Goal: Task Accomplishment & Management: Manage account settings

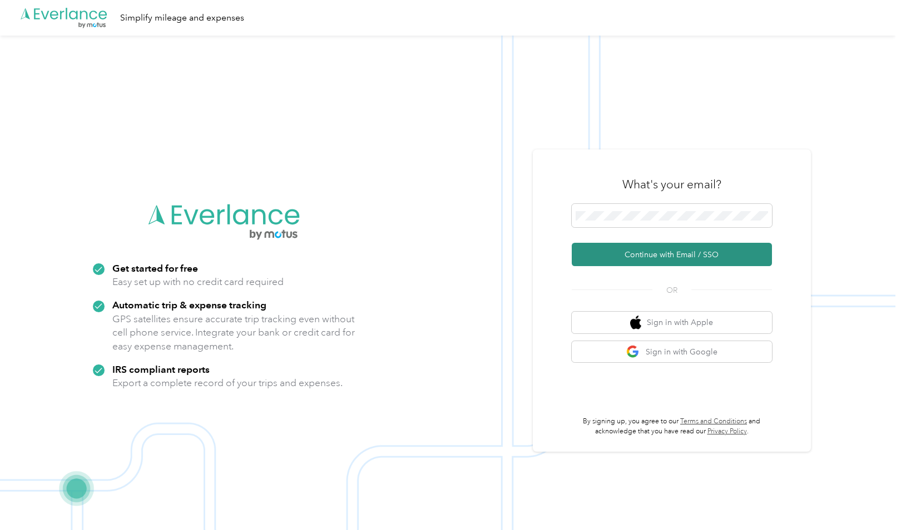
click at [672, 259] on button "Continue with Email / SSO" at bounding box center [671, 254] width 200 height 23
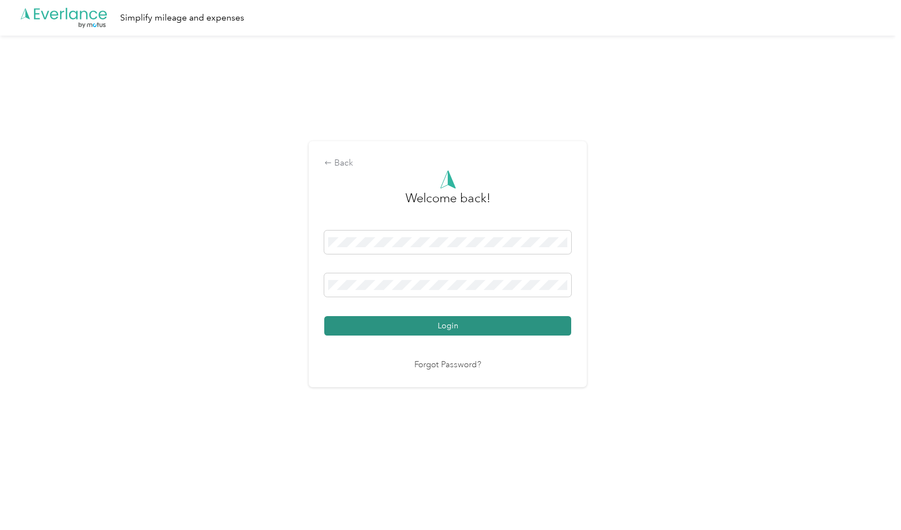
click at [493, 328] on button "Login" at bounding box center [447, 325] width 247 height 19
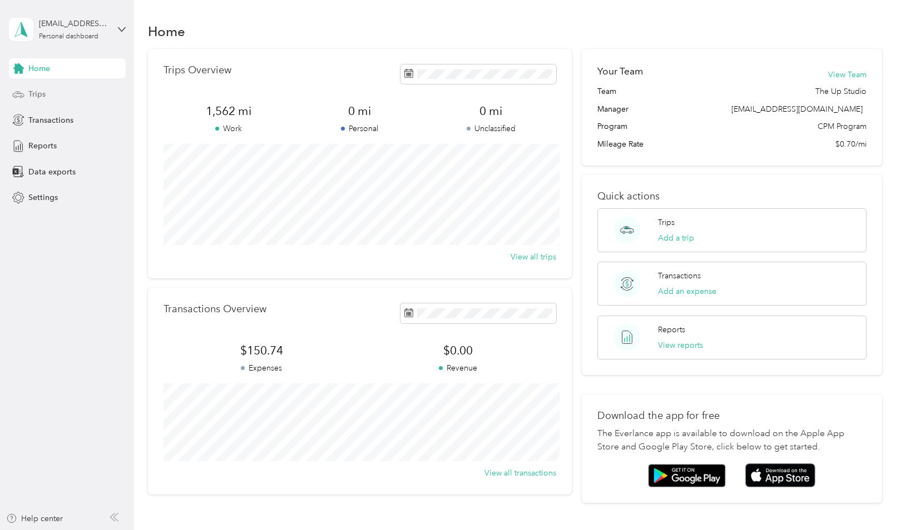
click at [50, 94] on div "Trips" at bounding box center [67, 94] width 117 height 20
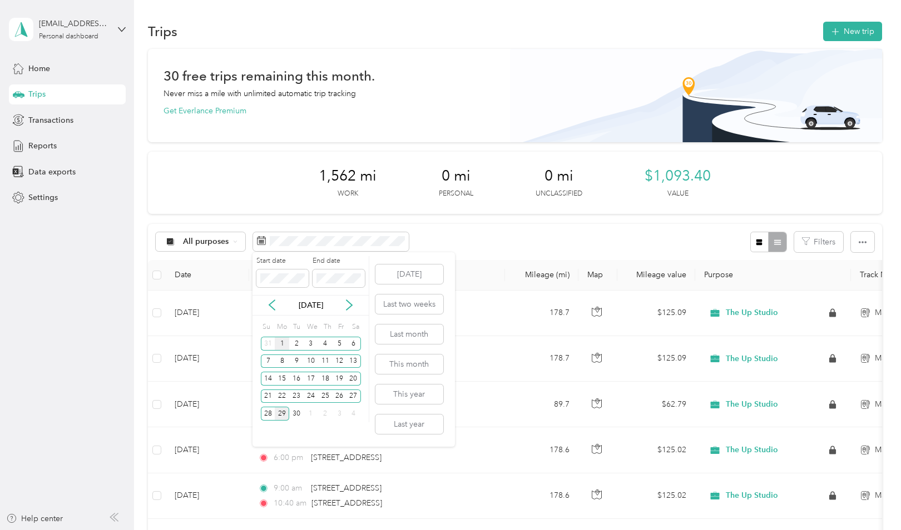
click at [280, 344] on div "1" at bounding box center [282, 344] width 14 height 14
click at [295, 416] on div "30" at bounding box center [296, 414] width 14 height 14
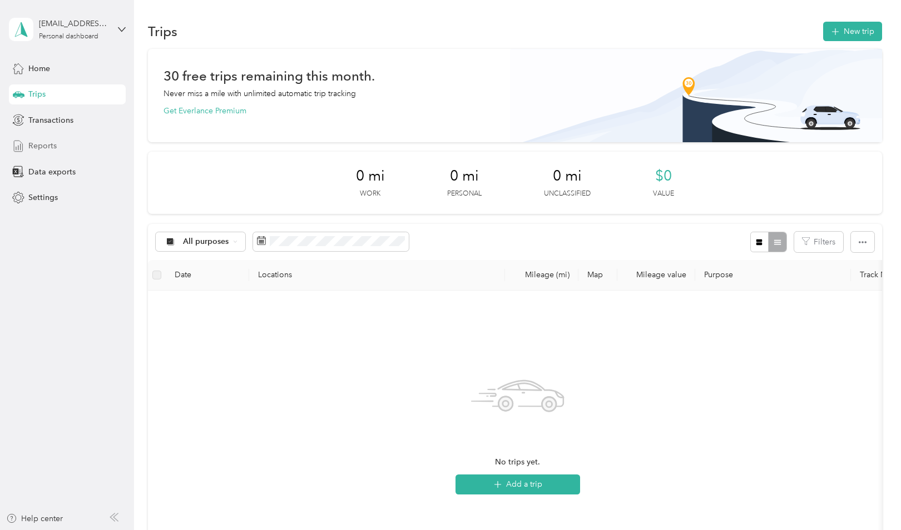
click at [42, 142] on span "Reports" at bounding box center [42, 146] width 28 height 12
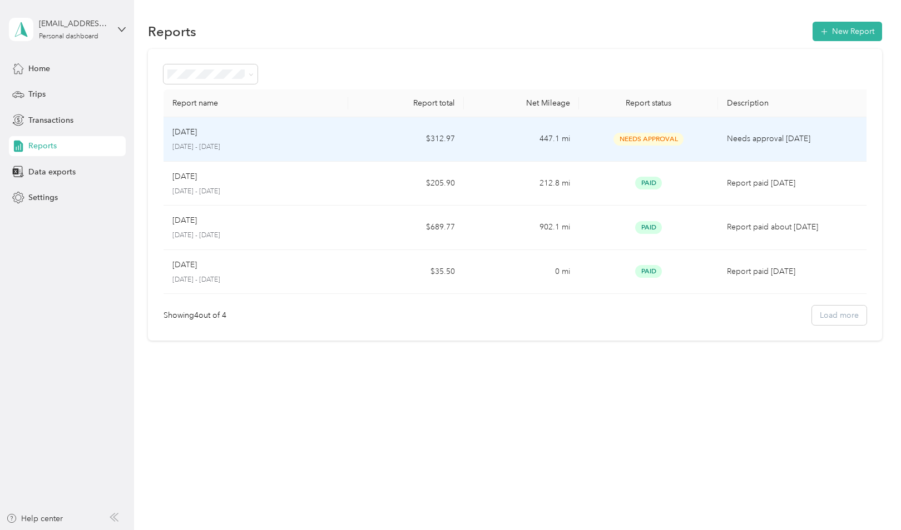
click at [344, 133] on td "Aug [DATE] - [DATE]" at bounding box center [255, 139] width 185 height 44
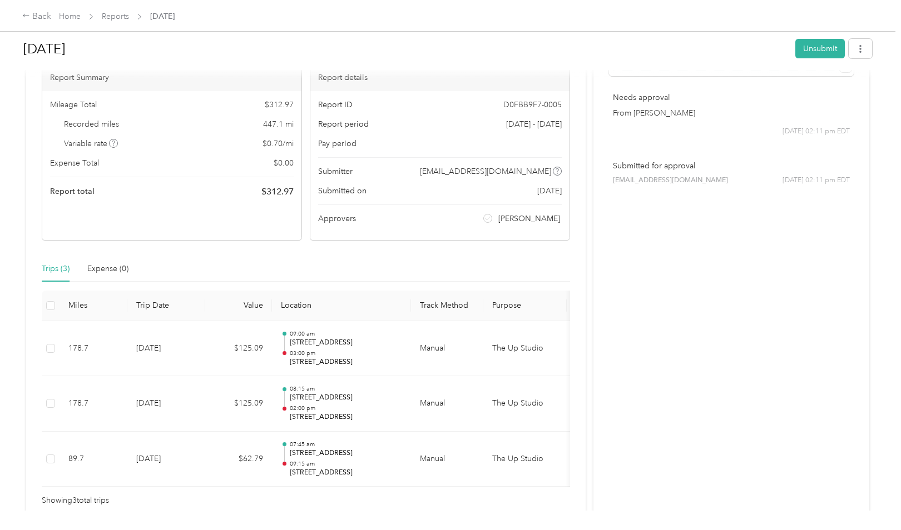
scroll to position [74, 0]
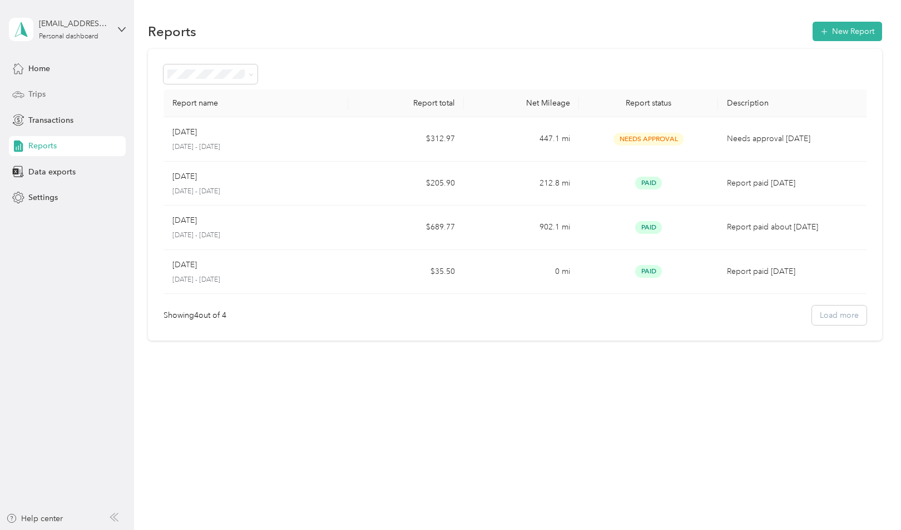
click at [33, 94] on span "Trips" at bounding box center [36, 94] width 17 height 12
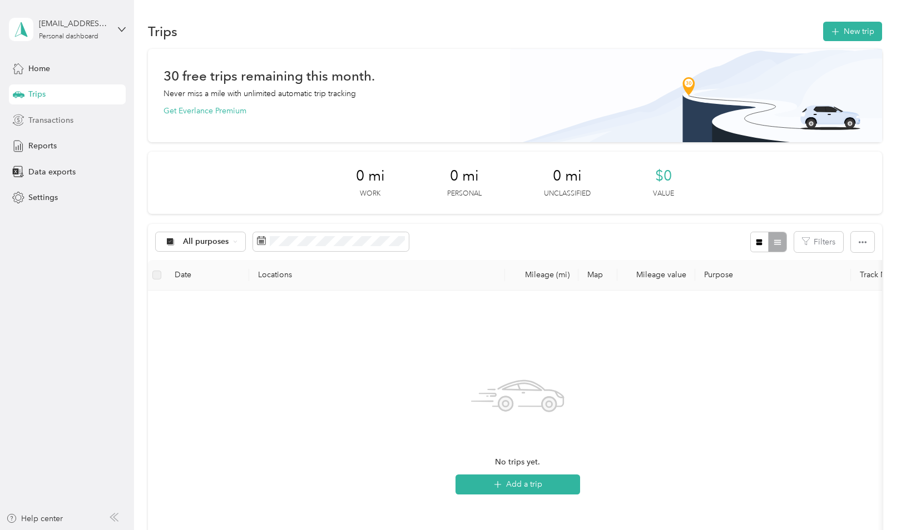
click at [56, 120] on span "Transactions" at bounding box center [50, 121] width 45 height 12
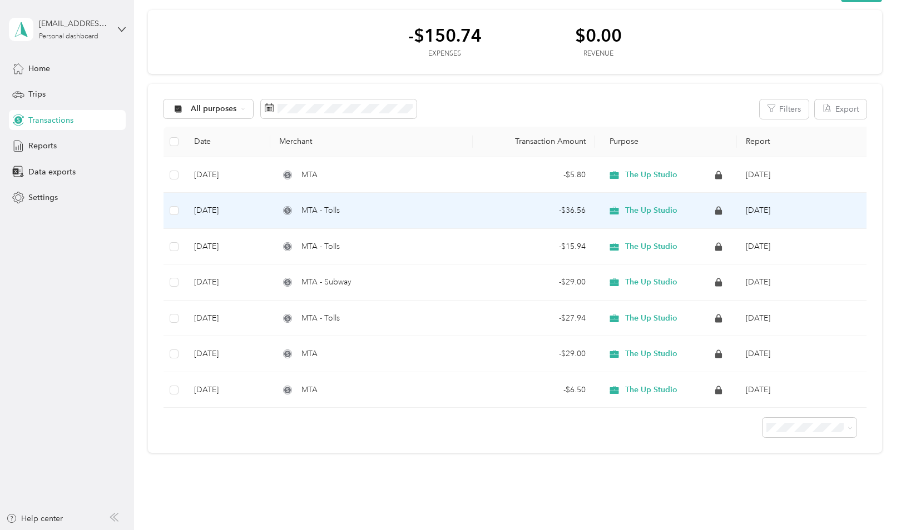
scroll to position [76, 0]
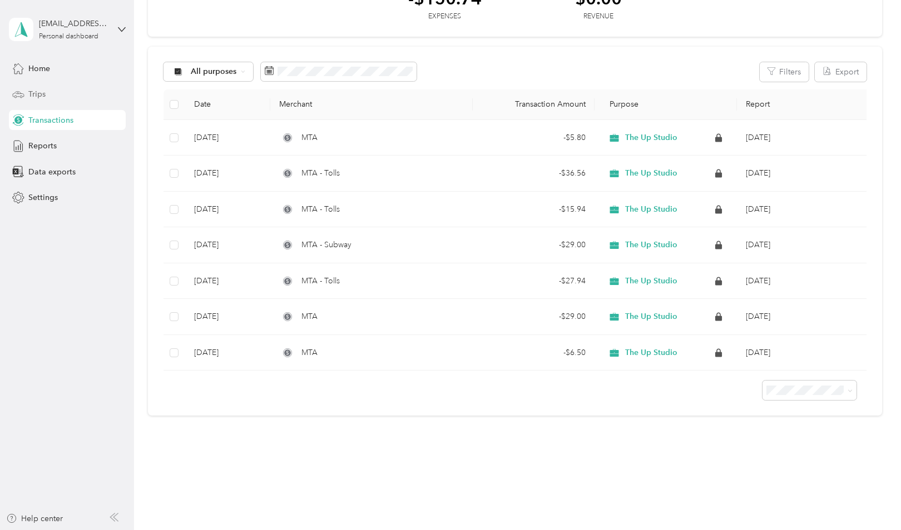
click at [39, 96] on span "Trips" at bounding box center [36, 94] width 17 height 12
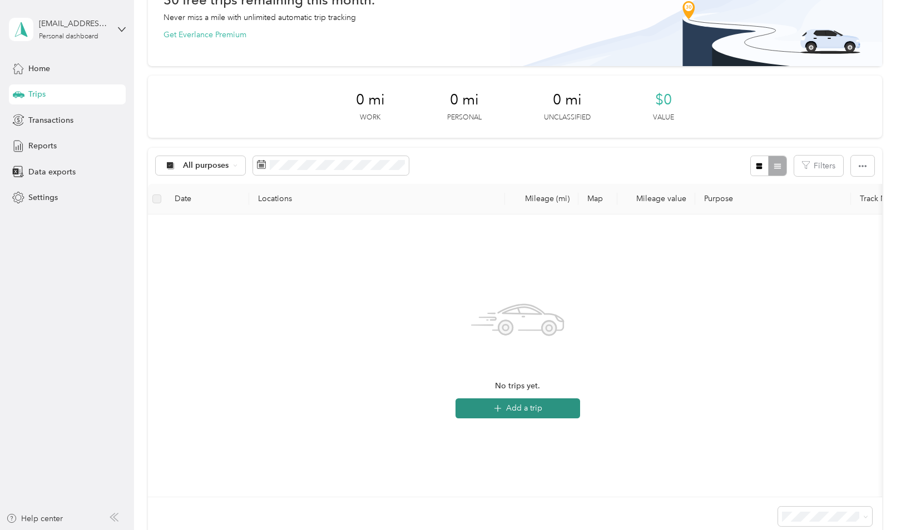
click at [550, 408] on button "Add a trip" at bounding box center [517, 409] width 125 height 20
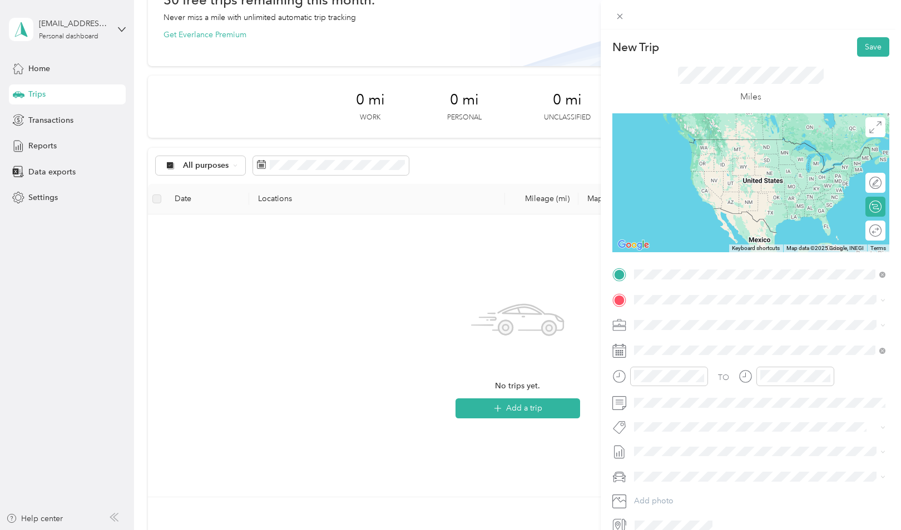
click at [691, 317] on span "[STREET_ADDRESS][US_STATE]" at bounding box center [710, 315] width 111 height 10
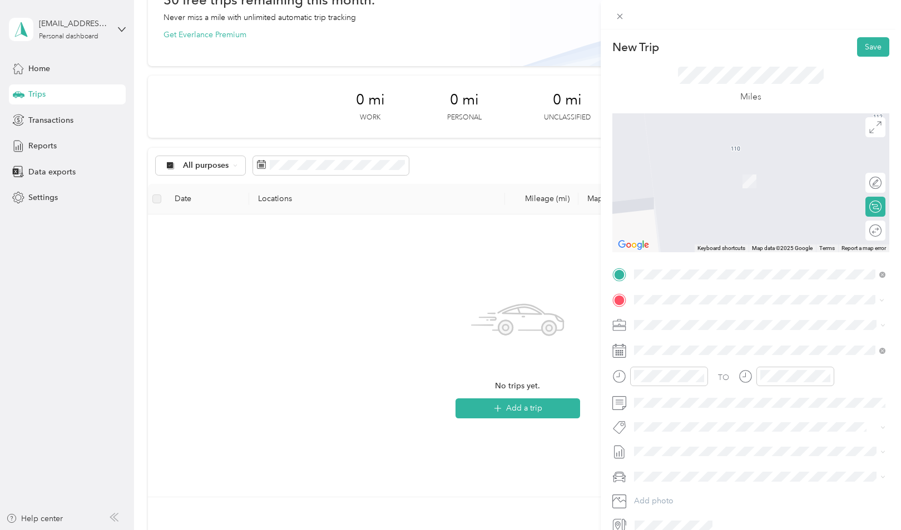
click at [678, 345] on span "[STREET_ADDRESS][US_STATE]" at bounding box center [710, 340] width 111 height 10
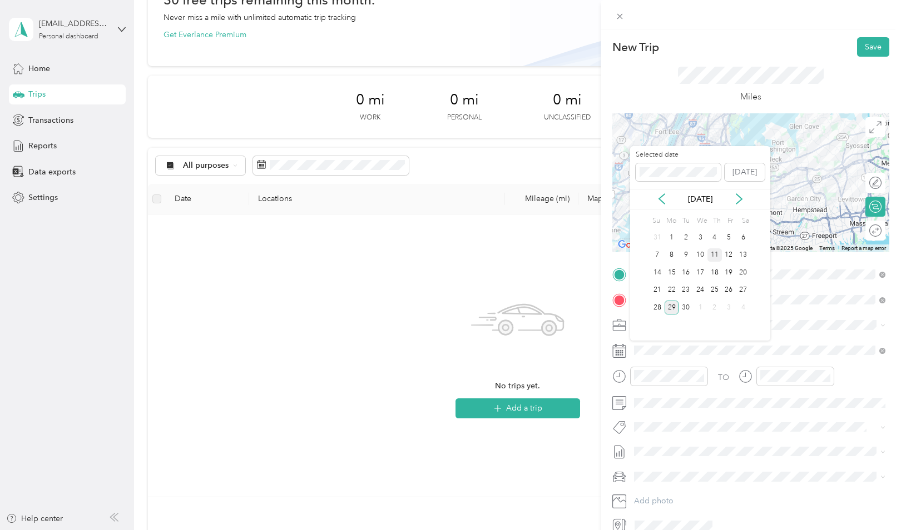
click at [712, 252] on div "11" at bounding box center [714, 255] width 14 height 14
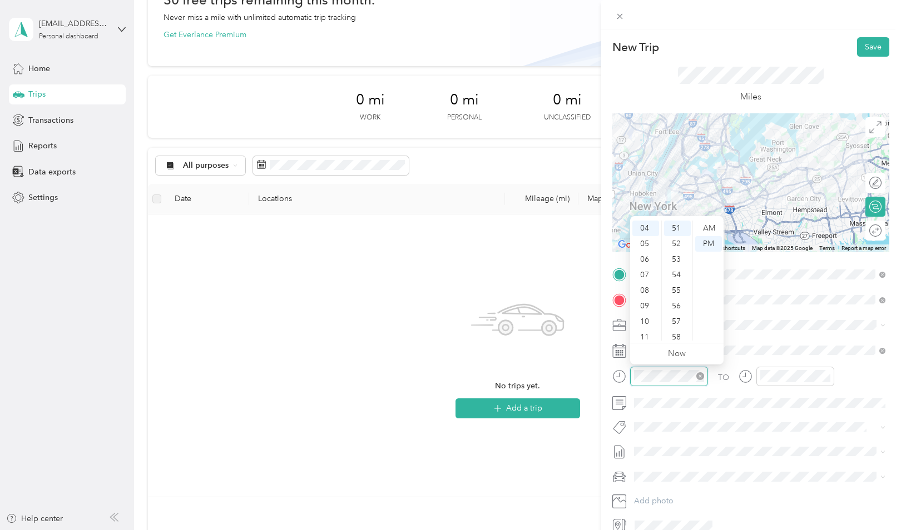
scroll to position [794, 0]
click at [605, 376] on form "New Trip Save This trip cannot be edited because it is either under review, app…" at bounding box center [750, 285] width 300 height 497
click at [648, 272] on div "07" at bounding box center [645, 275] width 27 height 16
click at [678, 227] on div "30" at bounding box center [677, 226] width 27 height 16
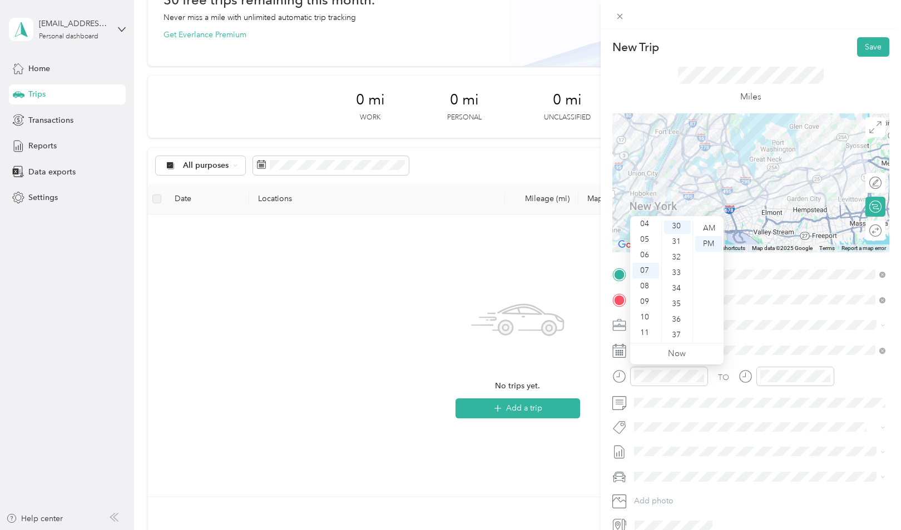
scroll to position [467, 0]
drag, startPoint x: 703, startPoint y: 226, endPoint x: 712, endPoint y: 237, distance: 14.6
click at [703, 226] on div "AM" at bounding box center [708, 229] width 27 height 16
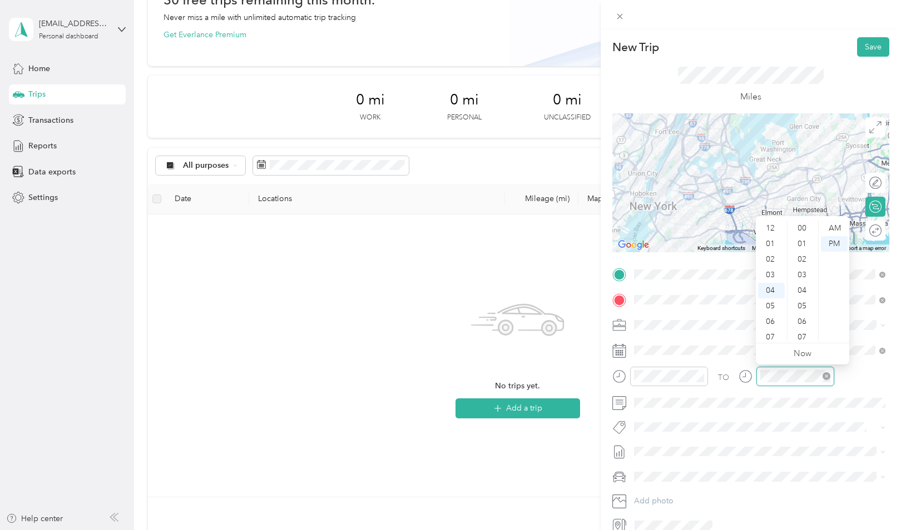
scroll to position [794, 0]
click at [768, 287] on div "08" at bounding box center [771, 291] width 27 height 16
click at [802, 230] on div "45" at bounding box center [802, 229] width 27 height 16
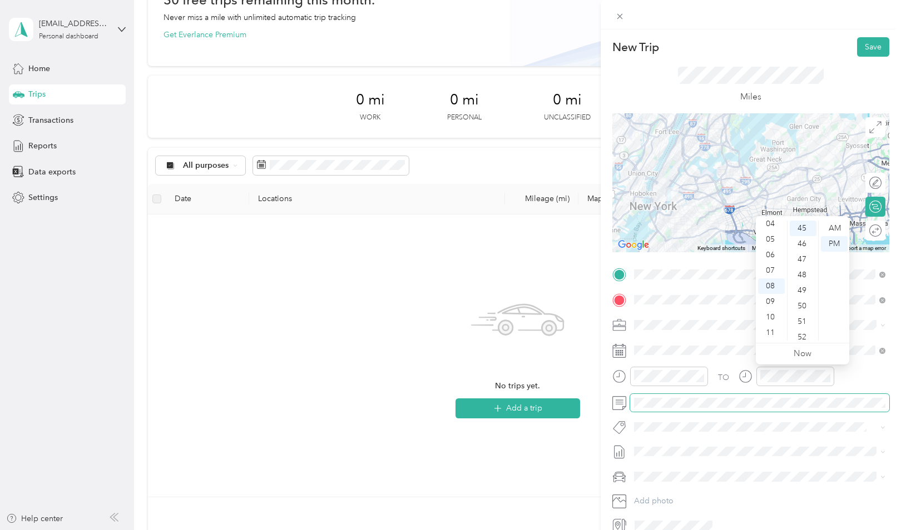
click at [820, 409] on span at bounding box center [759, 403] width 259 height 18
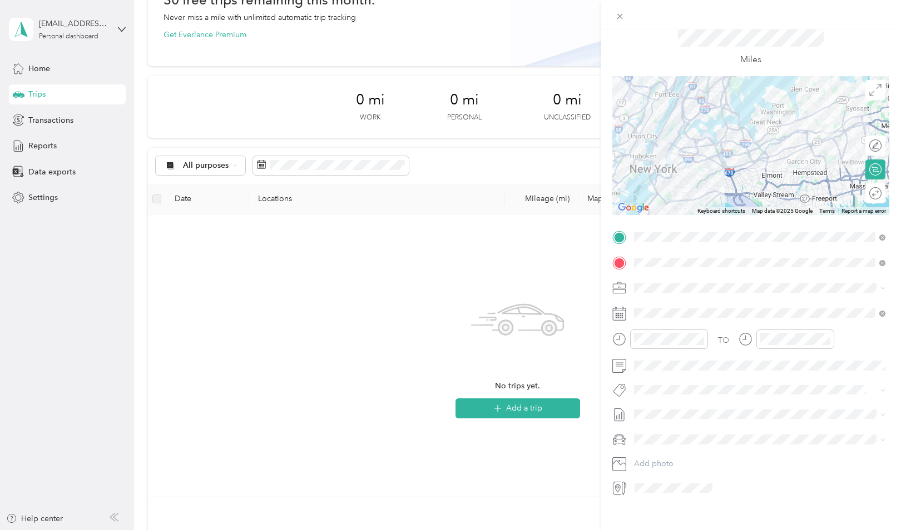
scroll to position [39, 0]
click at [755, 430] on span at bounding box center [759, 438] width 259 height 18
click at [872, 190] on div at bounding box center [869, 191] width 23 height 12
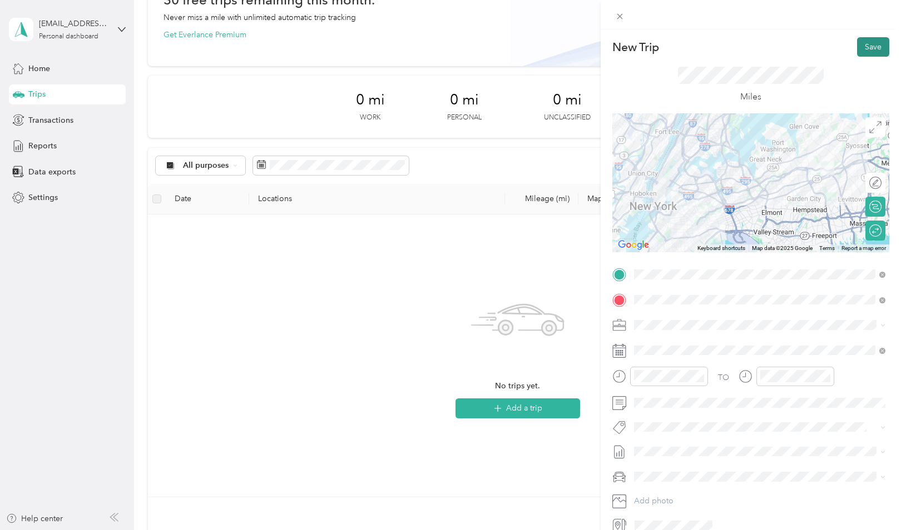
click at [878, 46] on button "Save" at bounding box center [873, 46] width 32 height 19
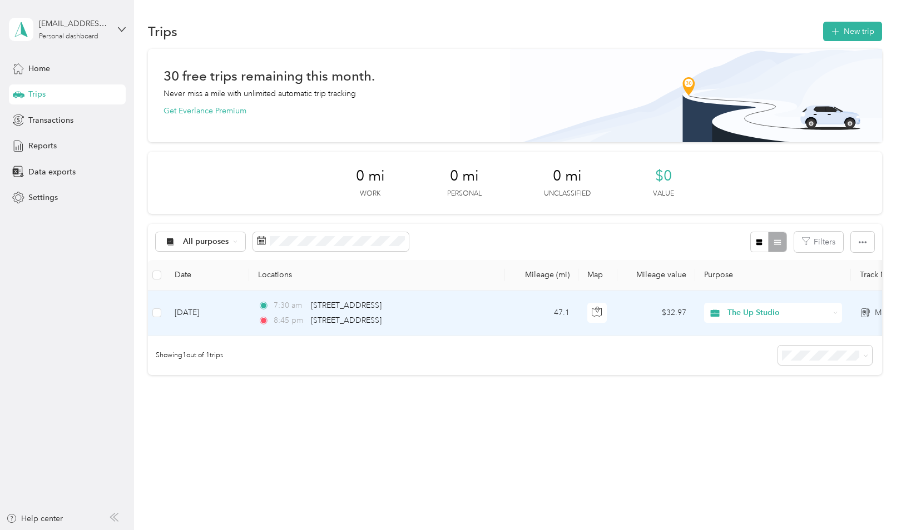
click at [480, 315] on div "8:45 pm [STREET_ADDRESS]" at bounding box center [374, 321] width 233 height 12
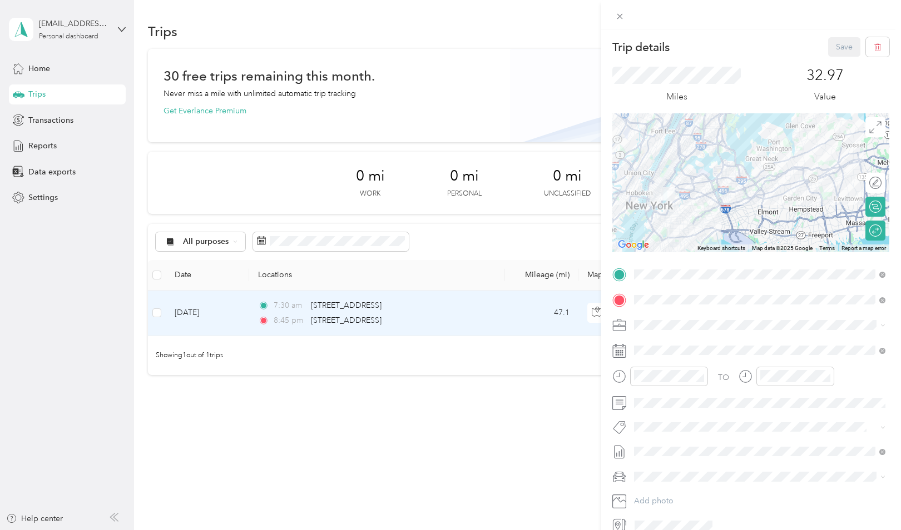
click at [491, 105] on div "Trip details Save This trip cannot be edited because it is either under review,…" at bounding box center [450, 265] width 901 height 530
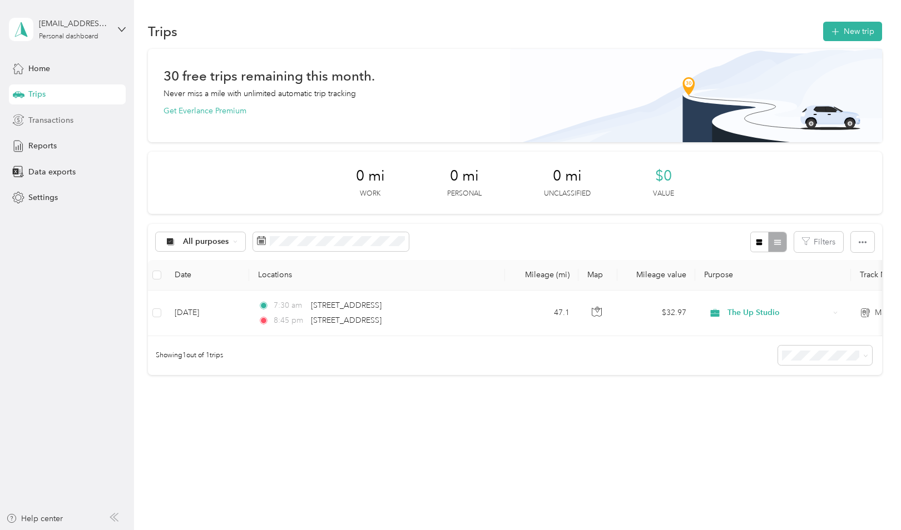
click at [73, 121] on div "Transactions" at bounding box center [67, 120] width 117 height 20
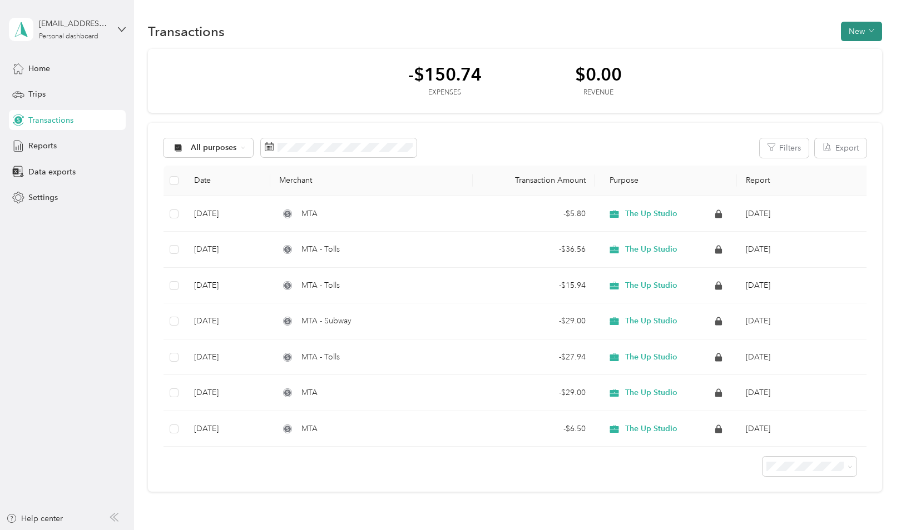
click at [874, 29] on icon "button" at bounding box center [871, 31] width 6 height 6
click at [852, 54] on span "Expense" at bounding box center [864, 53] width 30 height 12
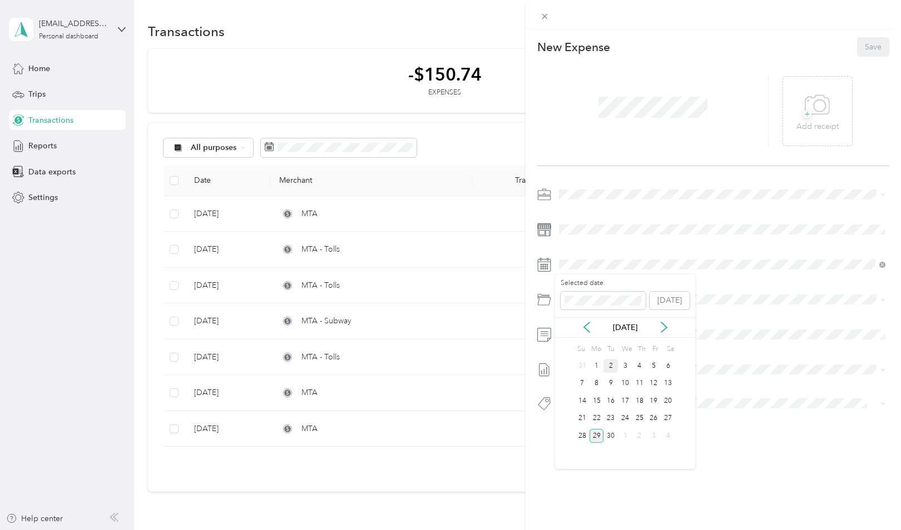
click at [609, 364] on div "2" at bounding box center [610, 366] width 14 height 14
click at [580, 408] on li "[DATE] Draft" at bounding box center [722, 403] width 334 height 18
click at [865, 49] on button "Save" at bounding box center [873, 46] width 32 height 19
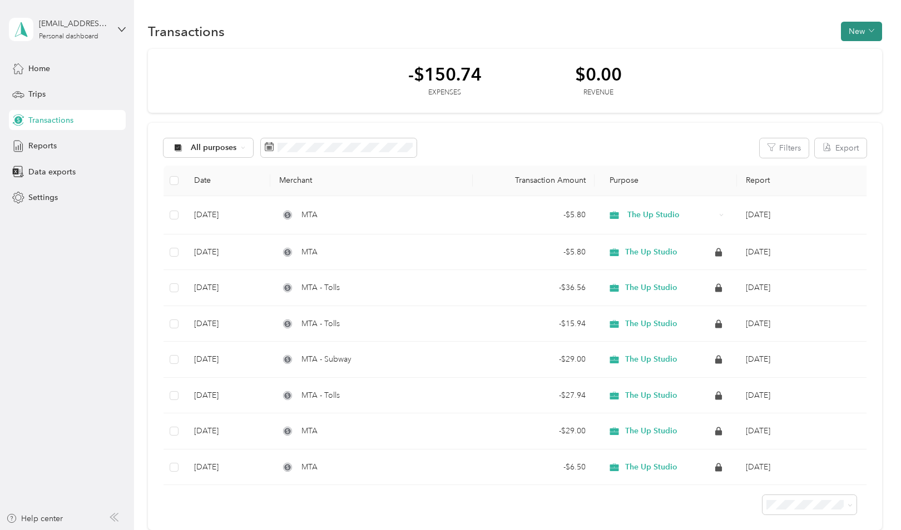
click at [862, 32] on button "New" at bounding box center [860, 31] width 41 height 19
click at [863, 51] on span "Expense" at bounding box center [864, 53] width 30 height 12
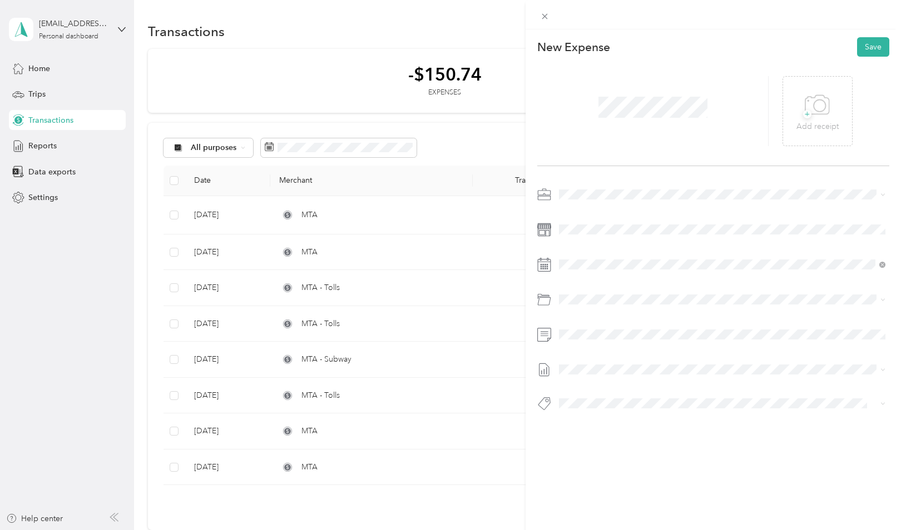
drag, startPoint x: 595, startPoint y: 405, endPoint x: 605, endPoint y: 395, distance: 13.8
click at [596, 405] on span "[DATE] Draft" at bounding box center [722, 403] width 319 height 10
click at [608, 258] on span at bounding box center [722, 265] width 334 height 18
click at [605, 383] on div "9" at bounding box center [610, 384] width 14 height 14
click at [873, 47] on button "Save" at bounding box center [873, 46] width 32 height 19
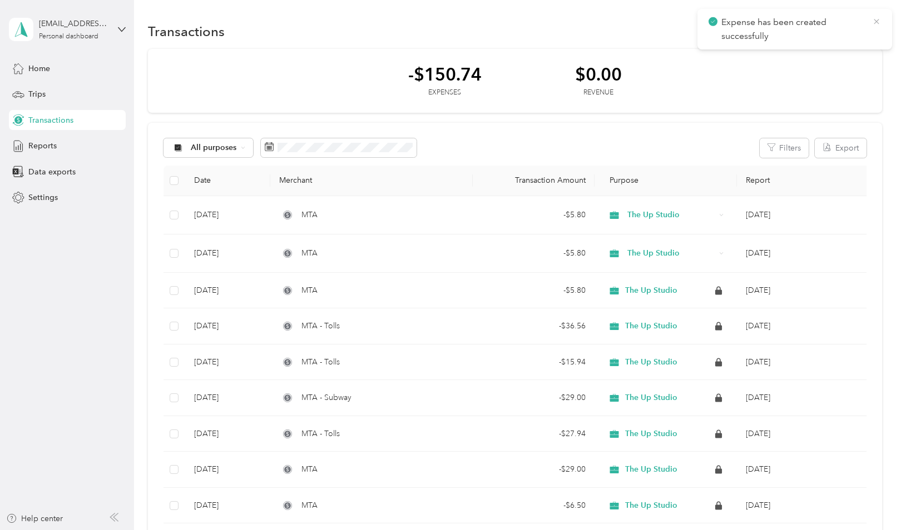
click at [873, 18] on icon at bounding box center [876, 22] width 9 height 10
click at [858, 31] on button "New" at bounding box center [860, 31] width 41 height 19
click at [859, 55] on span "Expense" at bounding box center [864, 53] width 30 height 12
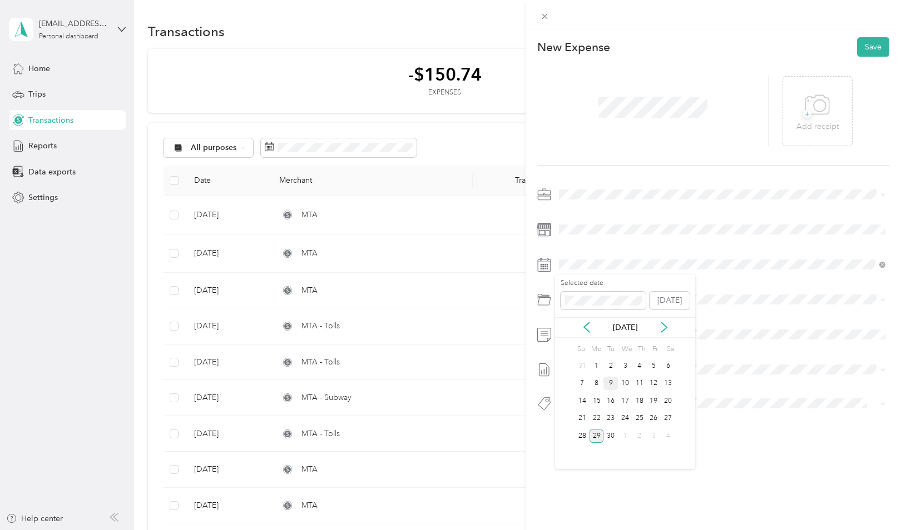
click at [610, 381] on div "9" at bounding box center [610, 384] width 14 height 14
click at [583, 364] on span at bounding box center [722, 370] width 334 height 18
click at [594, 400] on li "[DATE] Draft" at bounding box center [722, 406] width 334 height 18
click at [864, 46] on button "Save" at bounding box center [873, 46] width 32 height 19
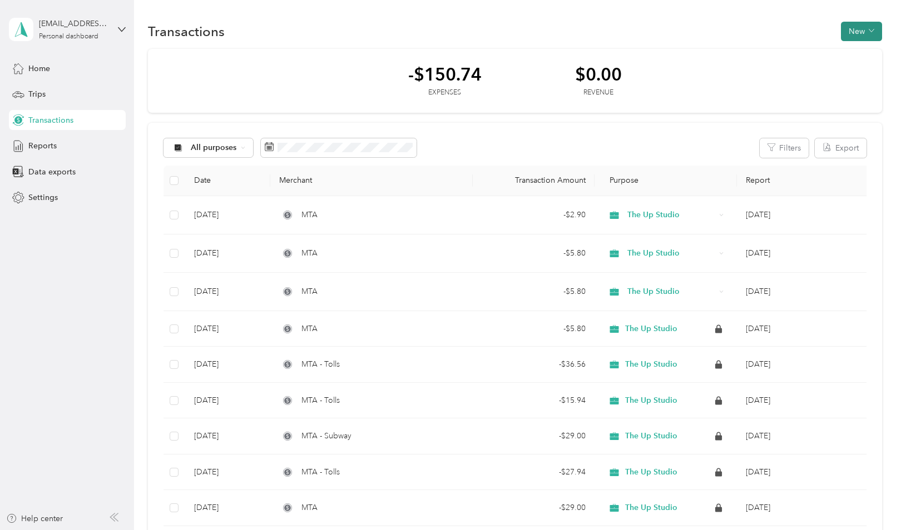
click at [863, 26] on button "New" at bounding box center [860, 31] width 41 height 19
click at [840, 51] on icon at bounding box center [841, 52] width 6 height 6
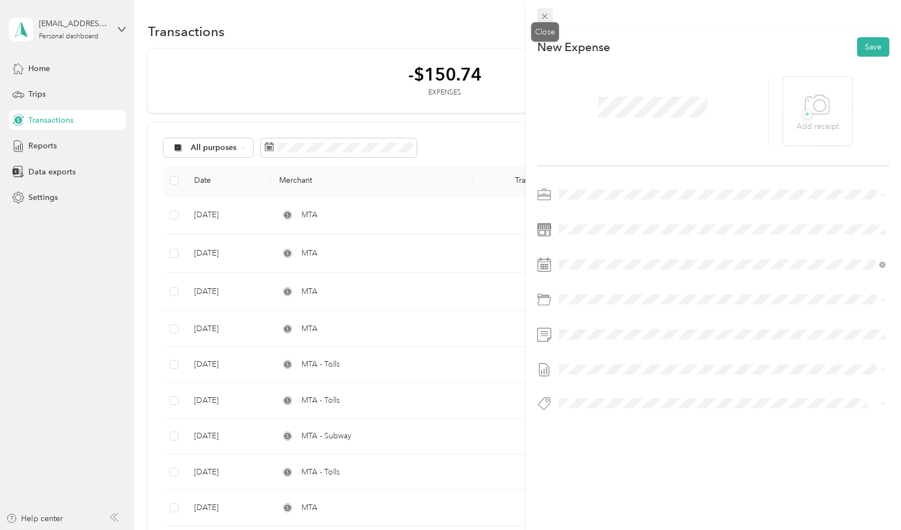
click at [549, 12] on icon at bounding box center [544, 16] width 9 height 9
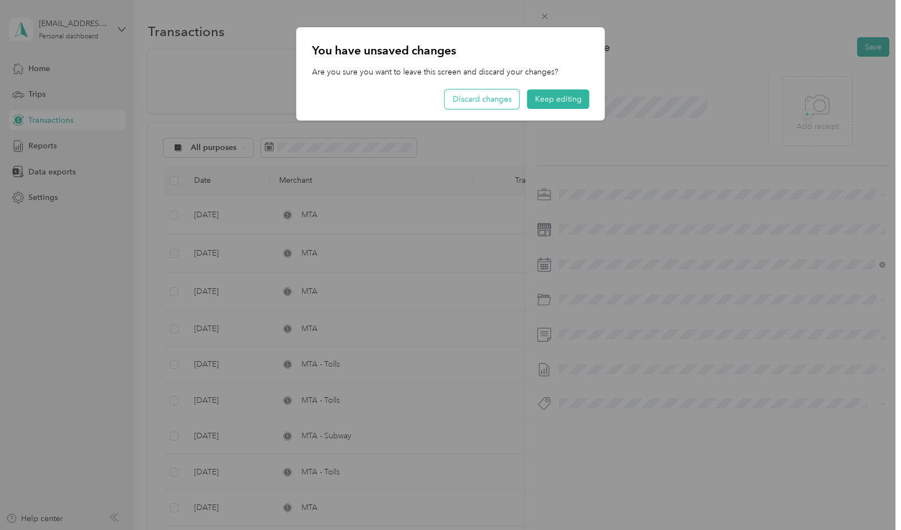
click at [504, 102] on button "Discard changes" at bounding box center [482, 98] width 74 height 19
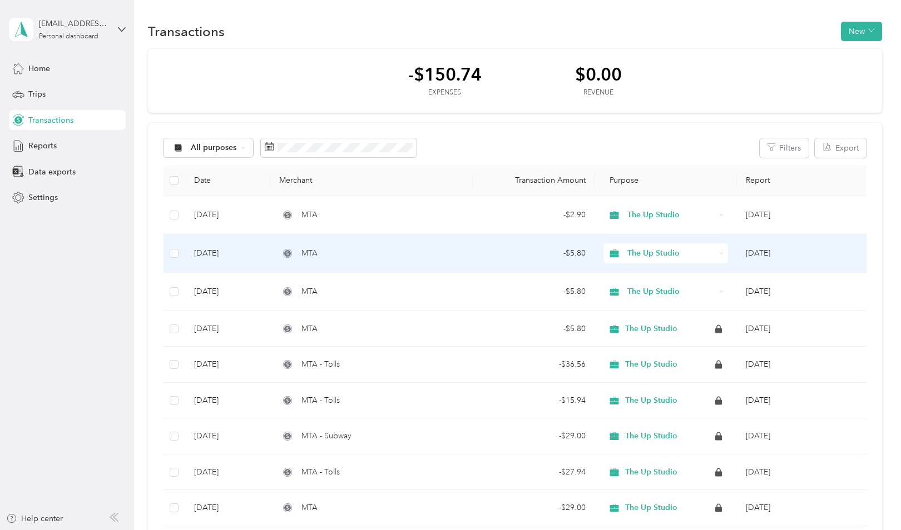
click at [485, 248] on div "- $5.80" at bounding box center [533, 253] width 104 height 12
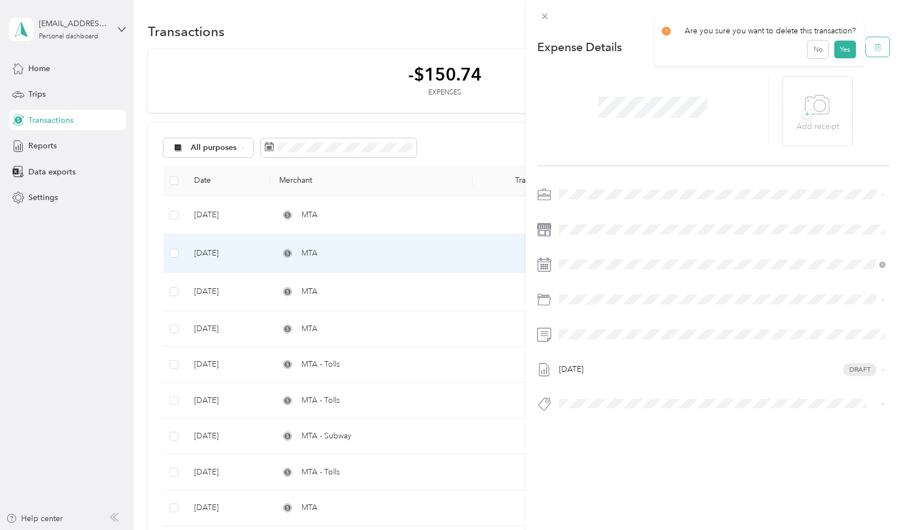
click at [878, 47] on icon "button" at bounding box center [878, 47] width 0 height 3
click at [840, 53] on button "Yes" at bounding box center [844, 55] width 22 height 18
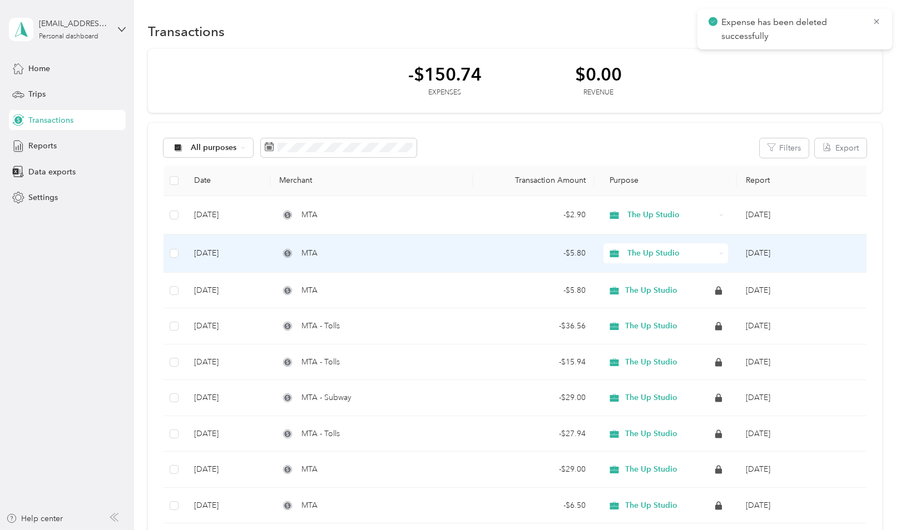
click at [475, 261] on td "- $5.80" at bounding box center [533, 254] width 122 height 38
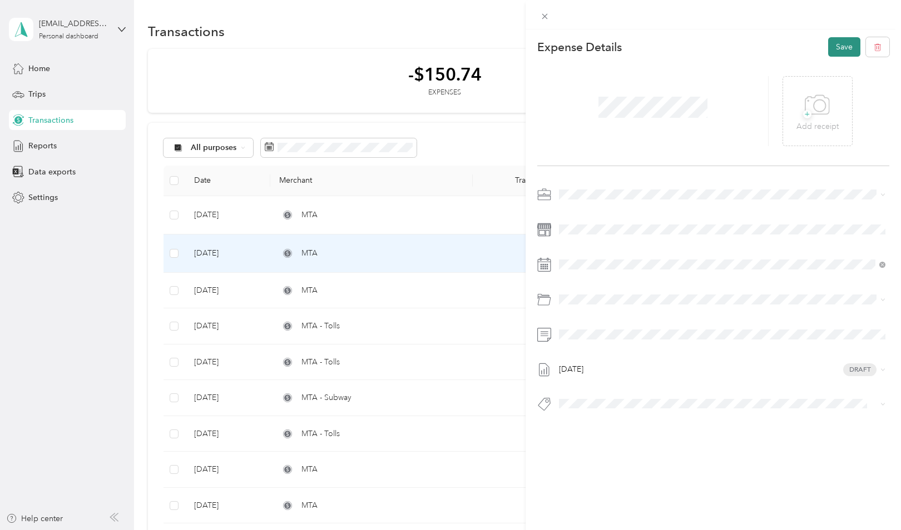
click at [846, 44] on button "Save" at bounding box center [844, 46] width 32 height 19
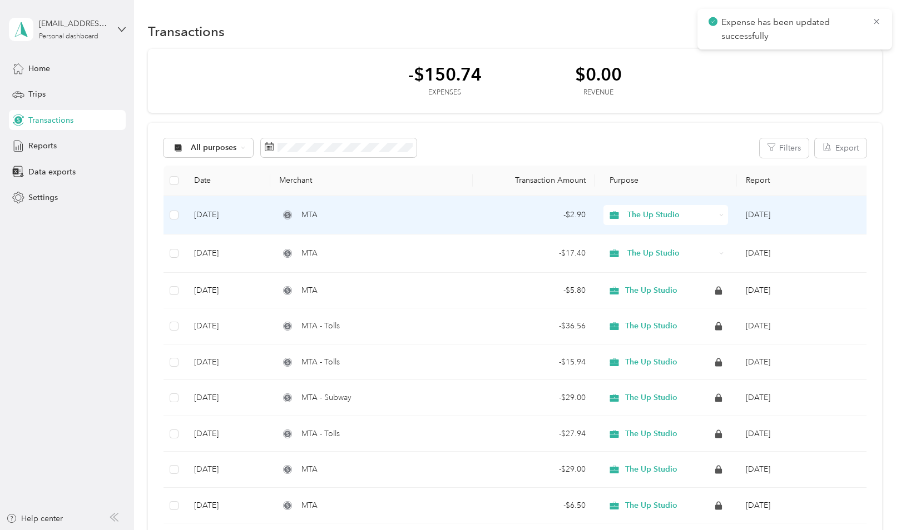
click at [469, 216] on td "MTA" at bounding box center [371, 215] width 203 height 38
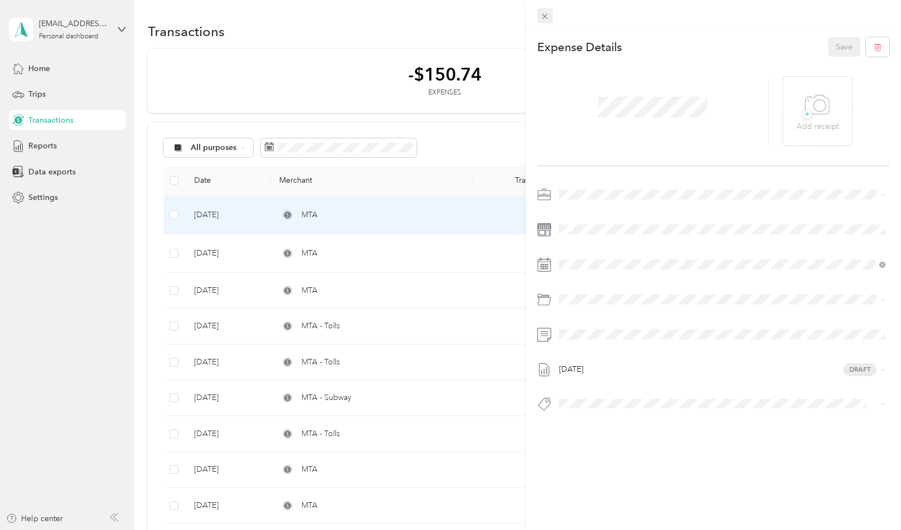
click at [549, 17] on icon at bounding box center [544, 16] width 9 height 9
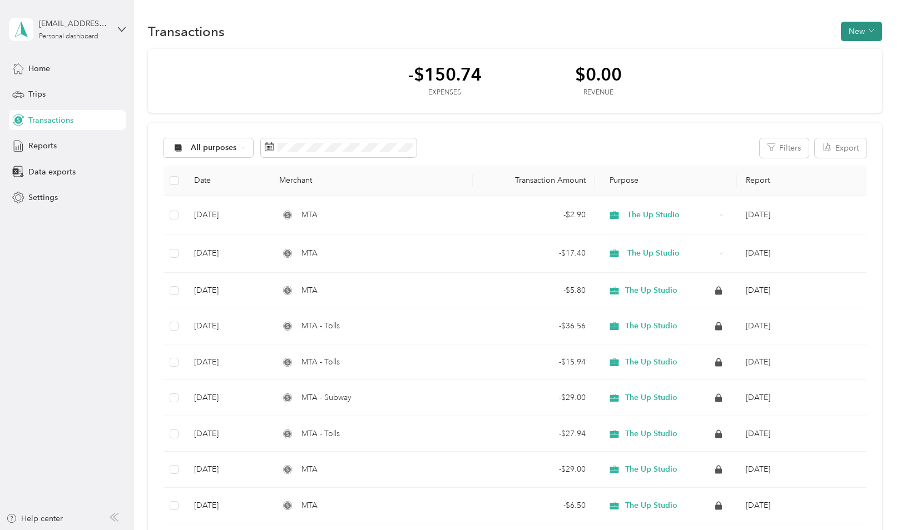
click at [857, 34] on button "New" at bounding box center [860, 31] width 41 height 19
click at [700, 51] on div "-$150.74 Expenses $0.00 Revenue" at bounding box center [515, 81] width 734 height 64
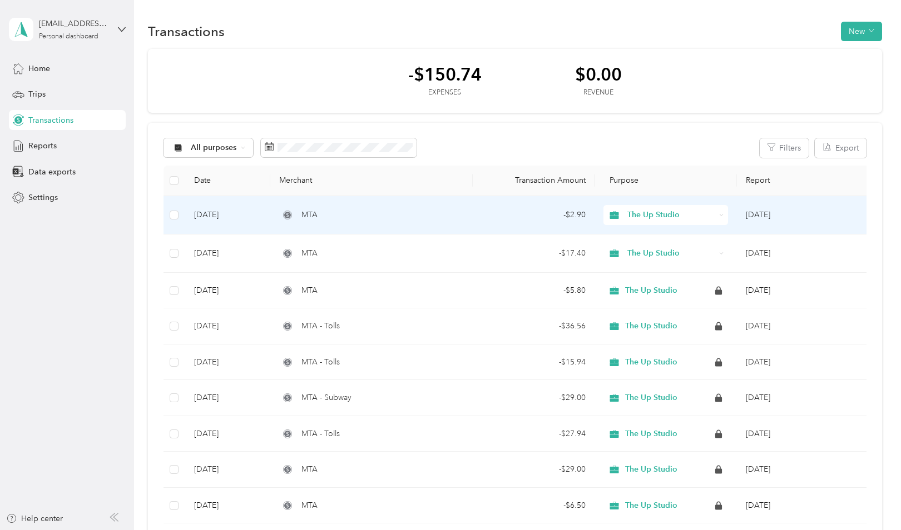
click at [501, 222] on td "- $2.90" at bounding box center [533, 215] width 122 height 38
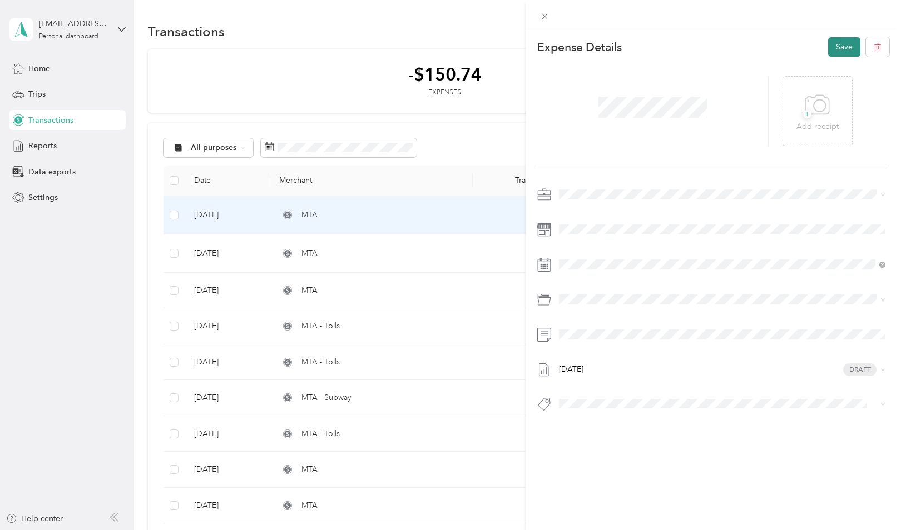
click at [839, 43] on button "Save" at bounding box center [844, 46] width 32 height 19
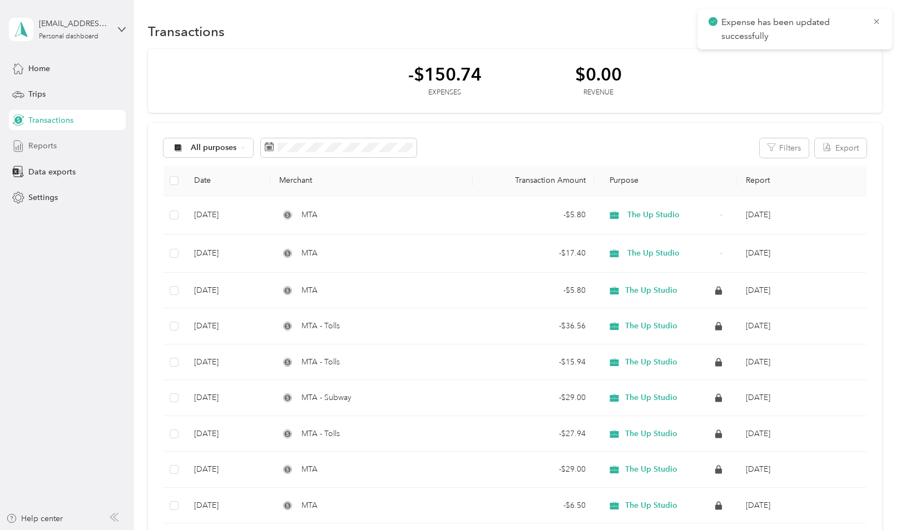
click at [26, 140] on div "Reports" at bounding box center [67, 146] width 117 height 20
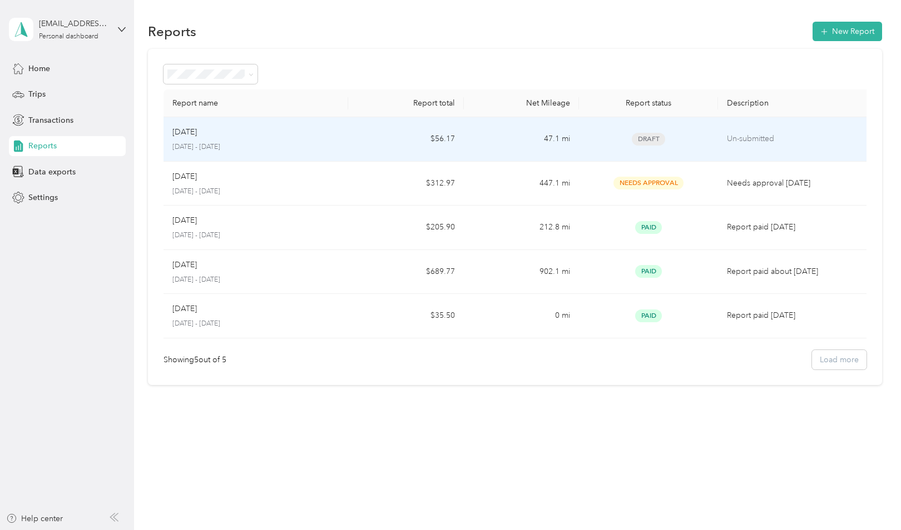
click at [266, 137] on div "[DATE]" at bounding box center [255, 132] width 167 height 12
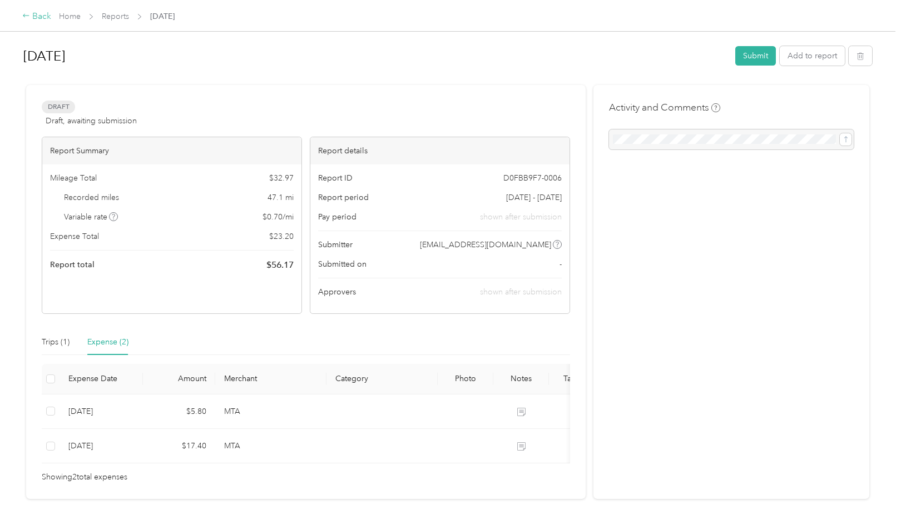
click at [33, 15] on div "Back" at bounding box center [36, 16] width 29 height 13
